Goal: Navigation & Orientation: Understand site structure

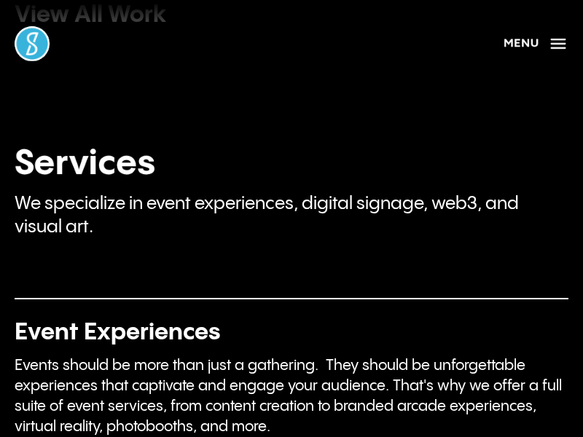
scroll to position [2653, 0]
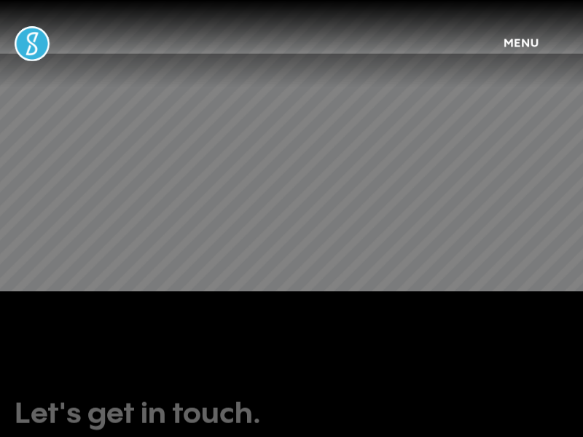
scroll to position [6977, 0]
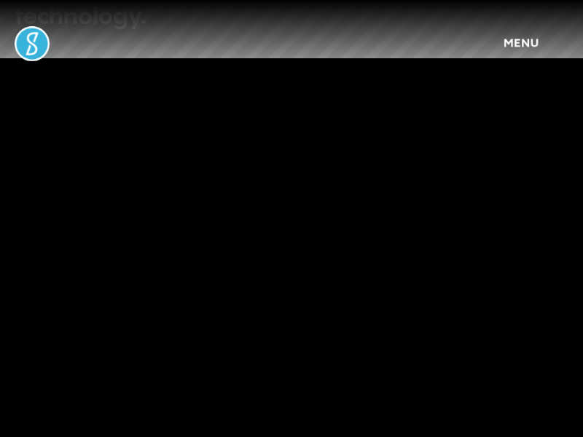
scroll to position [749, 0]
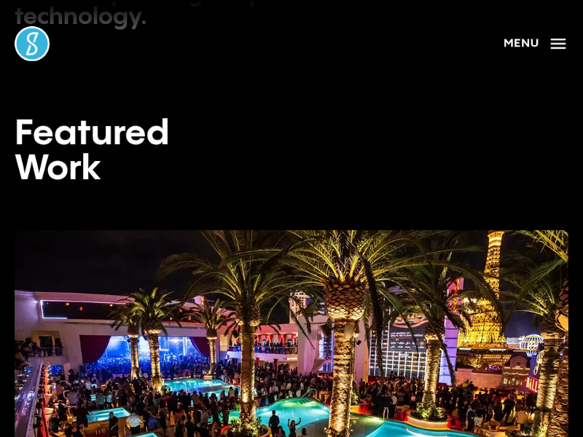
scroll to position [2979, 0]
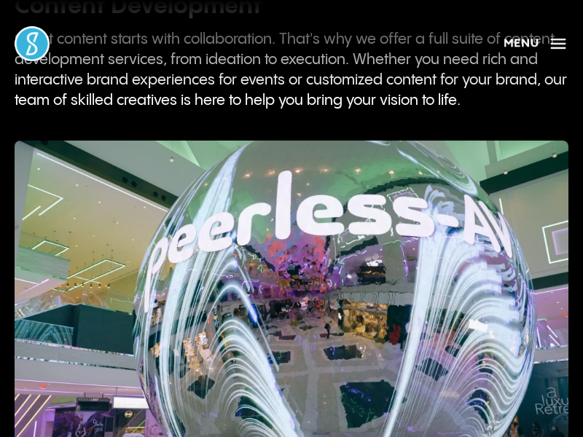
scroll to position [4535, 0]
